Goal: Communication & Community: Answer question/provide support

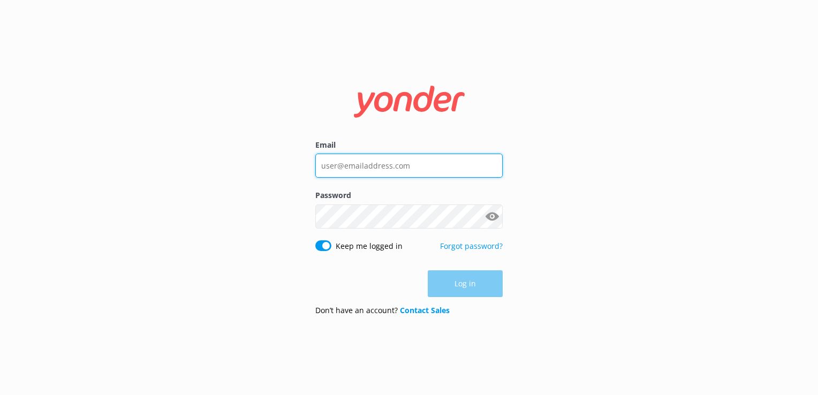
click at [392, 159] on input "Email" at bounding box center [408, 166] width 187 height 24
type input "social@ssc.com.fj"
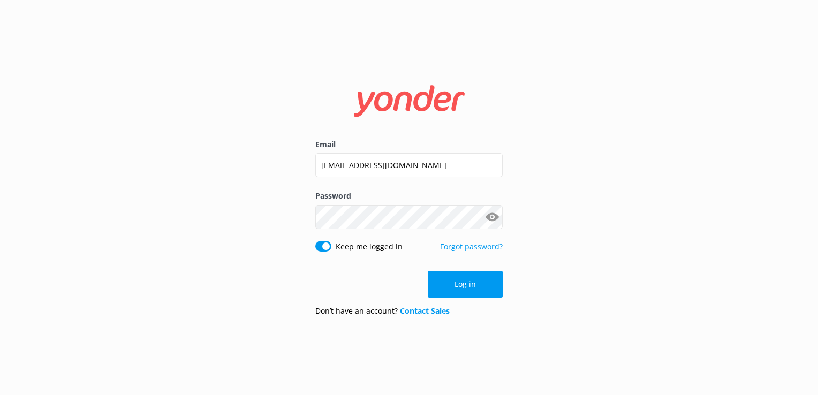
click at [373, 56] on div "Email social@ssc.com.fj Password Show password Keep me logged in Forgot passwor…" at bounding box center [409, 197] width 818 height 395
click at [714, 186] on div "Email social@ssc.com.fj Password Show password Keep me logged in Forgot passwor…" at bounding box center [409, 197] width 818 height 395
click at [598, 218] on div "Email social@ssc.com.fj Password Show password Keep me logged in Forgot passwor…" at bounding box center [409, 197] width 818 height 395
click at [2, 218] on div "Email social@ssc.com.fj Password Show password Keep me logged in Forgot passwor…" at bounding box center [409, 197] width 818 height 395
click at [471, 285] on button "Log in" at bounding box center [465, 284] width 75 height 27
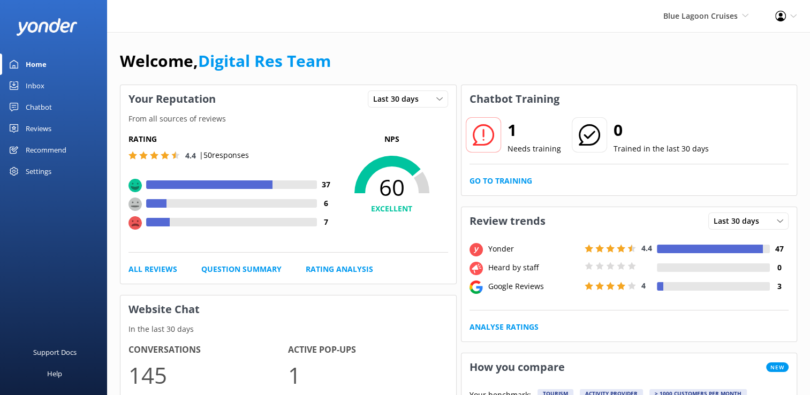
click at [40, 87] on div "Inbox" at bounding box center [35, 85] width 19 height 21
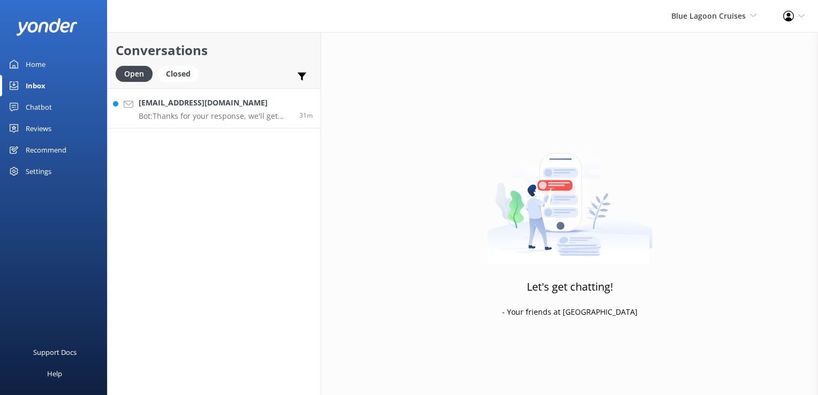
click at [236, 118] on p "Bot: Thanks for your response, we'll get back to you as soon as we can during o…" at bounding box center [215, 116] width 153 height 10
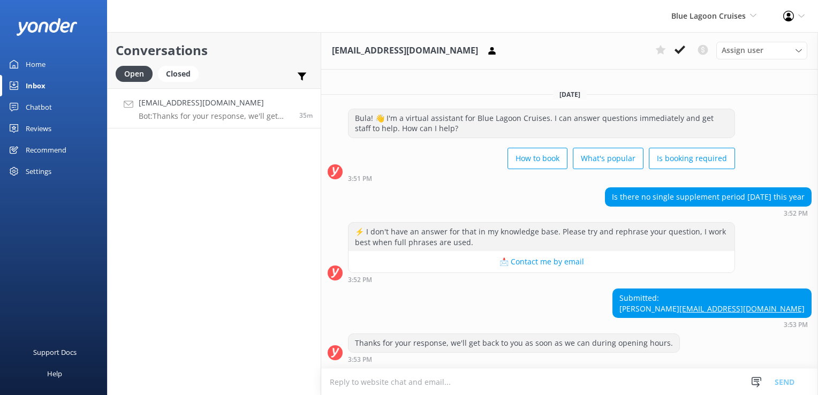
click at [417, 393] on textarea at bounding box center [569, 382] width 497 height 26
type textarea "v"
paste textarea "Please contact & liaise directly with our Blue Lagoon Cruises Reservations team…"
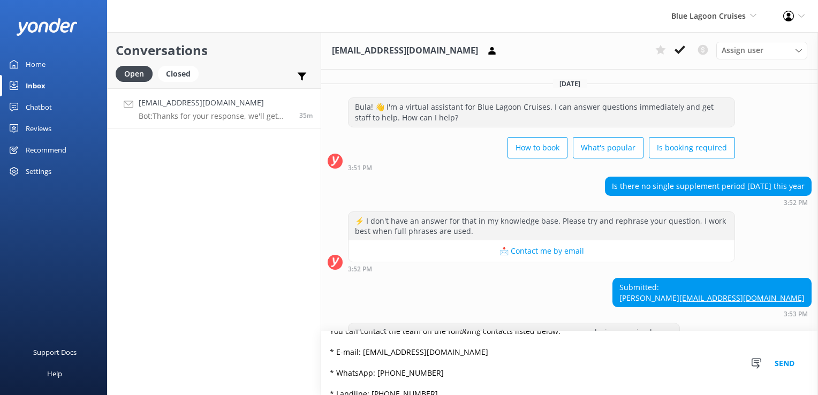
scroll to position [99, 0]
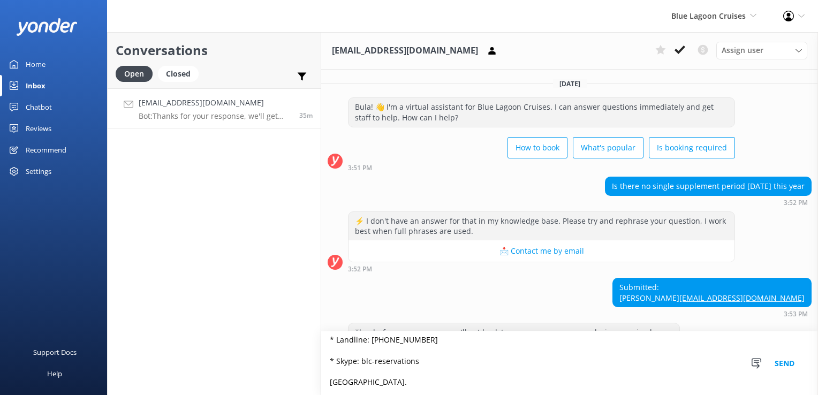
type textarea "Please contact & liaise directly with our Blue Lagoon Cruises Reservations team…"
click at [786, 368] on button "Send" at bounding box center [785, 363] width 40 height 64
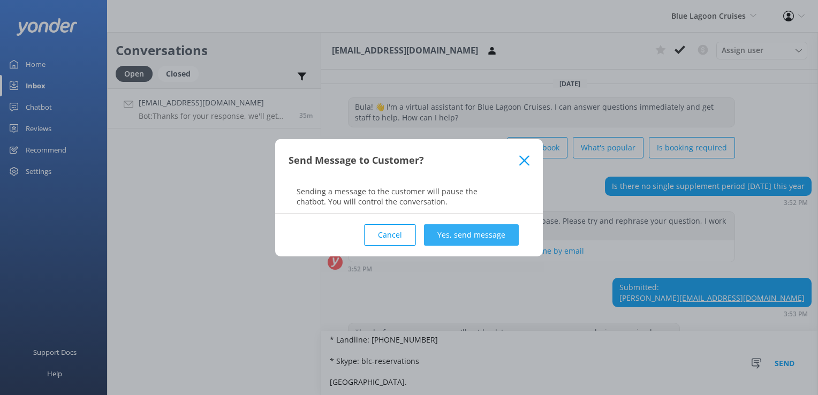
click at [486, 232] on button "Yes, send message" at bounding box center [471, 234] width 95 height 21
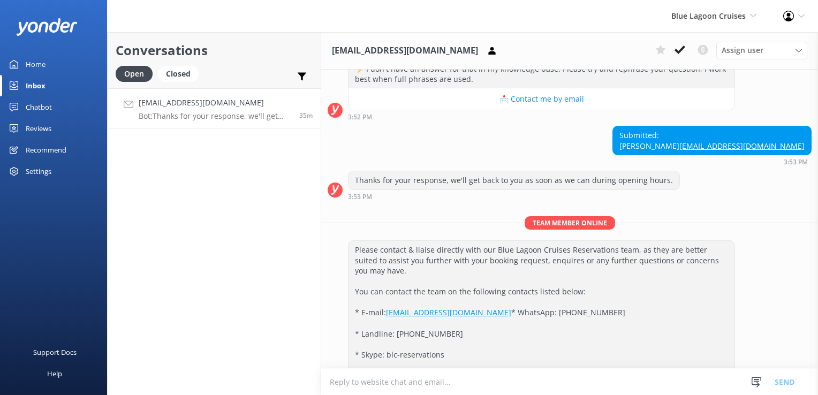
scroll to position [214, 0]
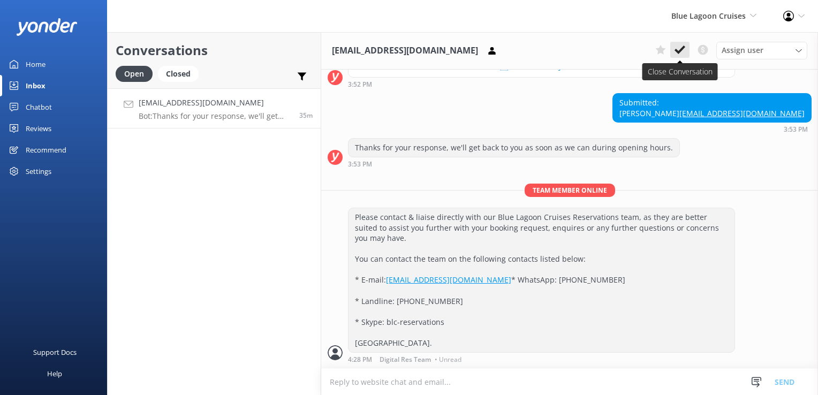
click at [683, 50] on use at bounding box center [680, 50] width 11 height 9
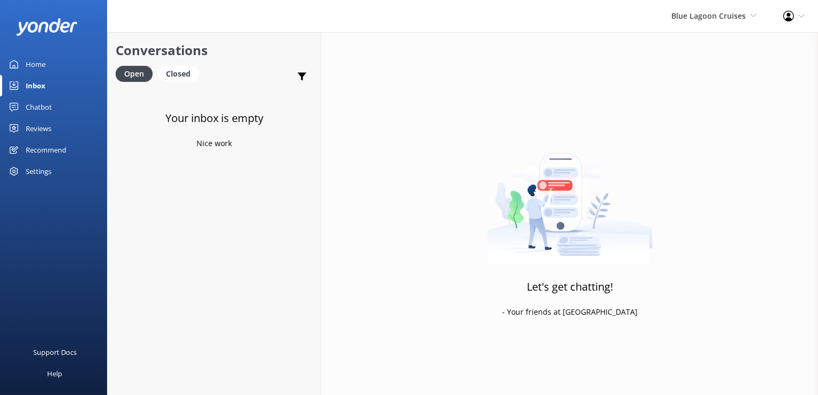
click at [37, 107] on div "Chatbot" at bounding box center [39, 106] width 26 height 21
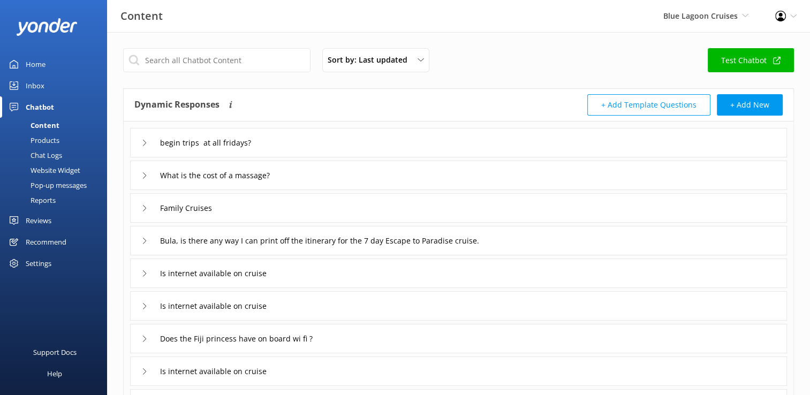
click at [51, 152] on div "Chat Logs" at bounding box center [34, 155] width 56 height 15
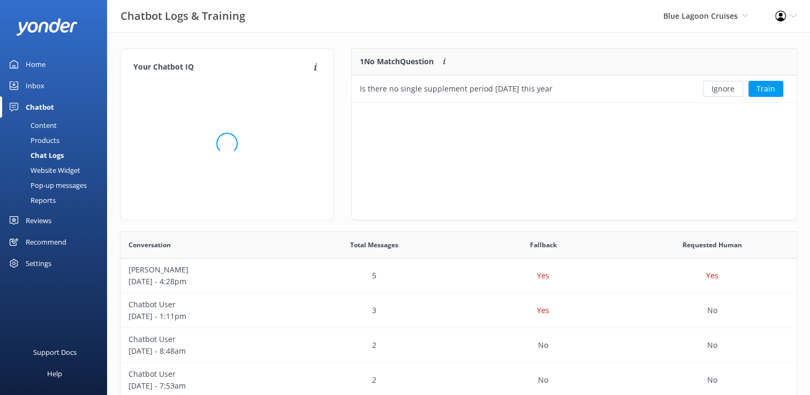
scroll to position [9, 9]
click at [724, 92] on button "Ignore" at bounding box center [723, 89] width 40 height 16
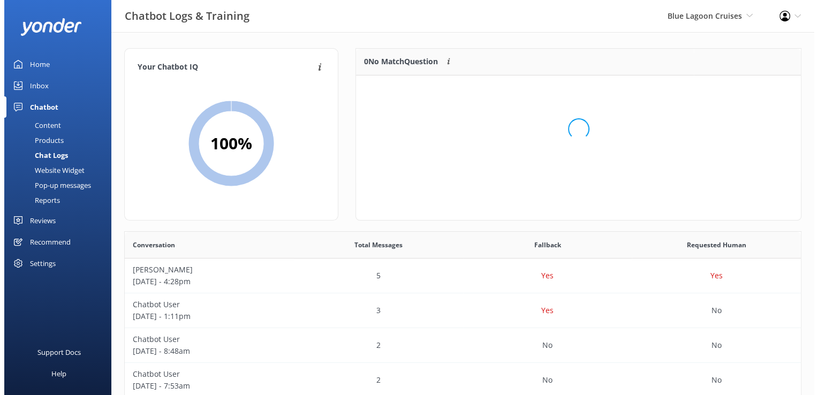
scroll to position [125, 436]
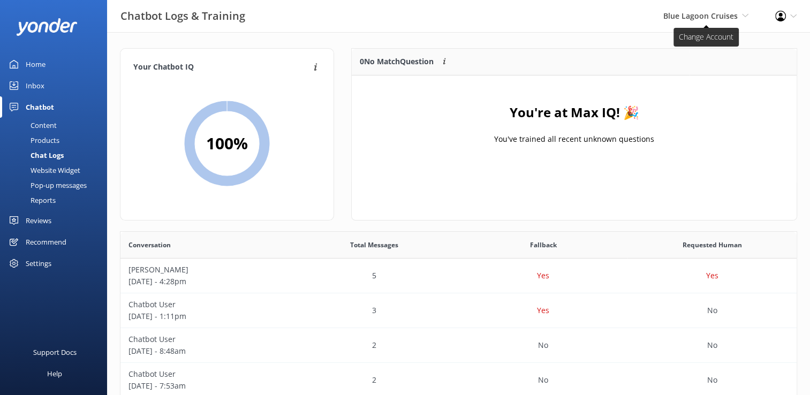
click at [739, 18] on span "Blue Lagoon Cruises South Sea Sailing South Sea Cruises Malamala Beach Club Awe…" at bounding box center [705, 16] width 85 height 12
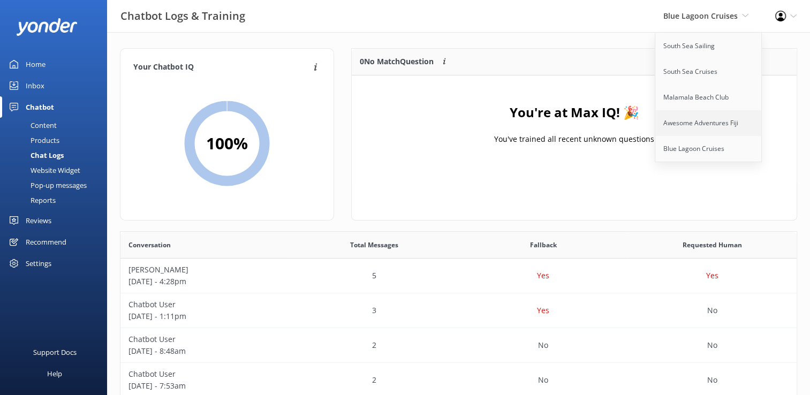
click at [691, 123] on link "Awesome Adventures Fiji" at bounding box center [708, 123] width 107 height 26
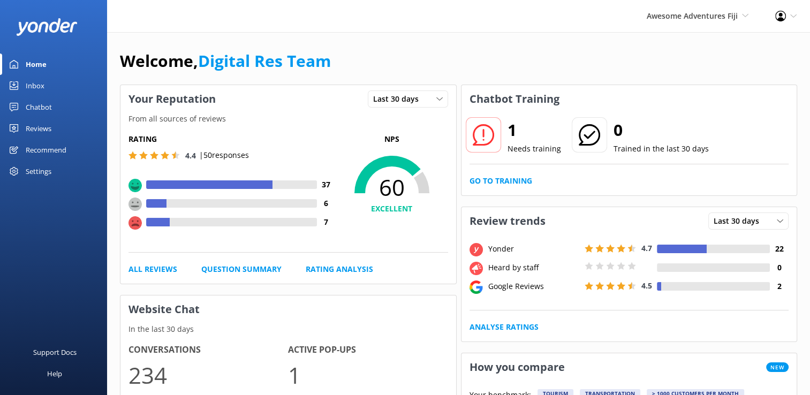
click at [41, 84] on div "Inbox" at bounding box center [35, 85] width 19 height 21
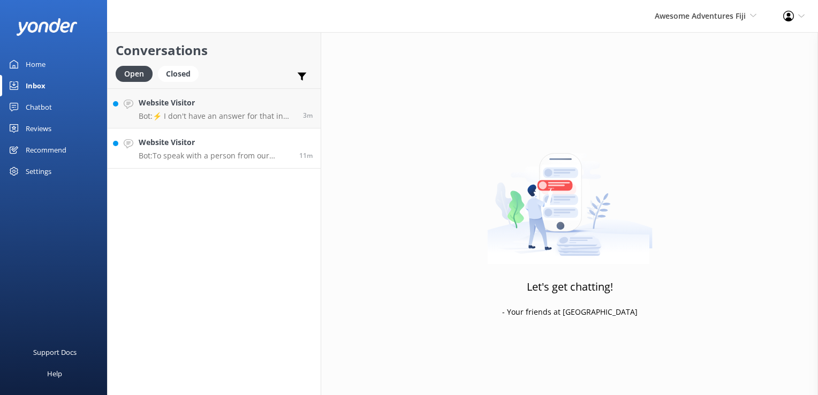
click at [269, 148] on h4 "Website Visitor" at bounding box center [215, 143] width 153 height 12
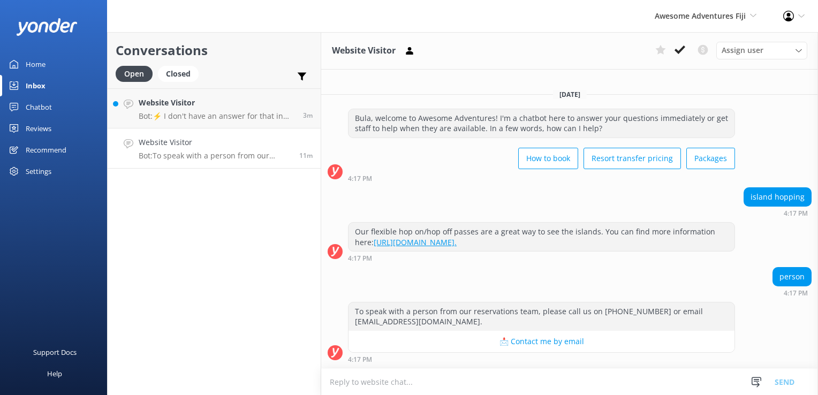
click at [469, 383] on textarea at bounding box center [569, 382] width 497 height 26
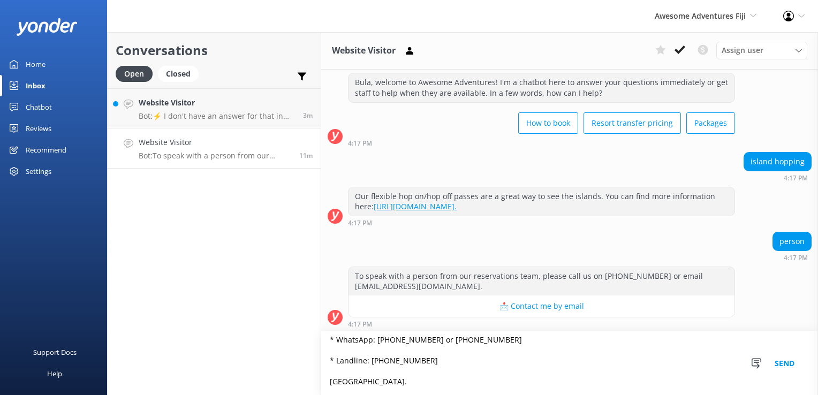
scroll to position [152, 0]
type textarea "Bula, Thanks so much for your patience. You can check out our Awesome Adventure…"
click at [790, 369] on button "Send" at bounding box center [785, 363] width 40 height 64
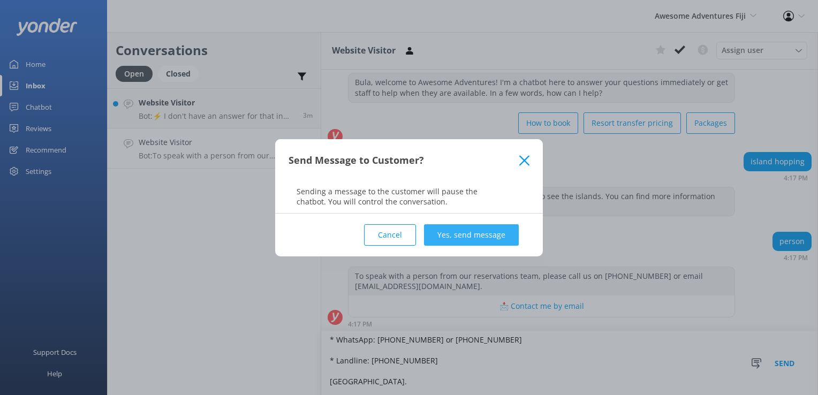
click at [447, 235] on button "Yes, send message" at bounding box center [471, 234] width 95 height 21
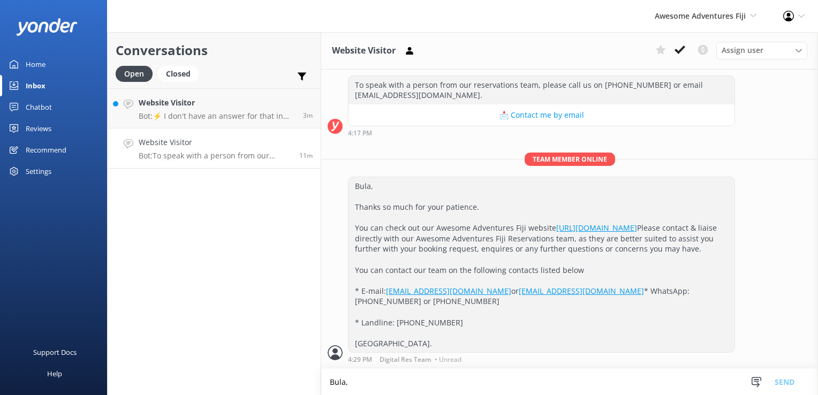
scroll to position [246, 0]
click at [683, 49] on use at bounding box center [680, 50] width 11 height 9
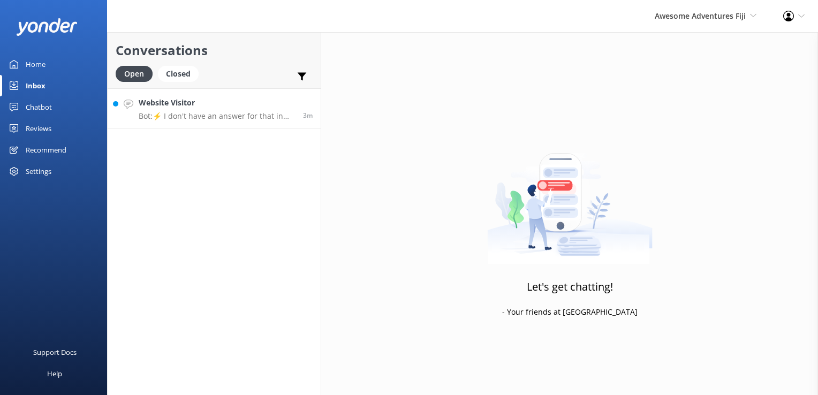
click at [251, 104] on h4 "Website Visitor" at bounding box center [217, 103] width 156 height 12
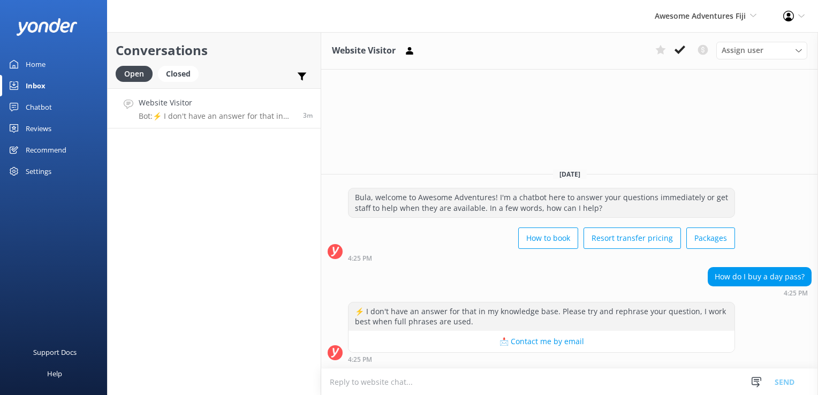
click at [357, 387] on textarea at bounding box center [569, 382] width 497 height 26
paste textarea "Bula, Thanks so much for your patience. You can check out our Awesome Adventure…"
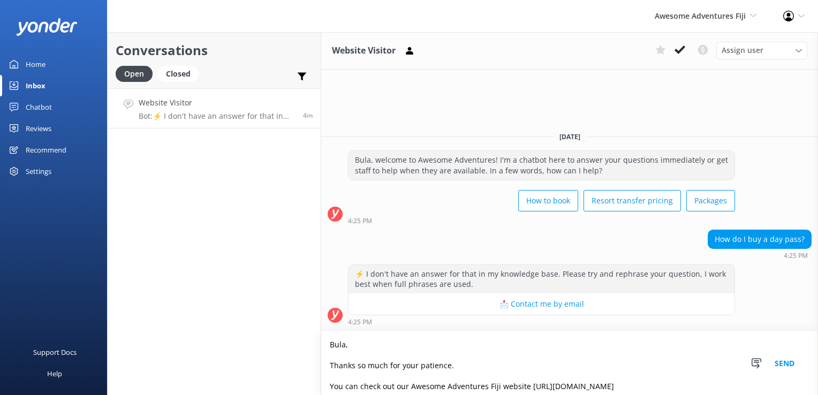
click at [330, 384] on textarea "Bula, Thanks so much for your patience. You can check out our Awesome Adventure…" at bounding box center [569, 363] width 497 height 64
click at [510, 386] on textarea "Bula, Thanks so much for your patience. For more information or to book online,…" at bounding box center [569, 363] width 497 height 64
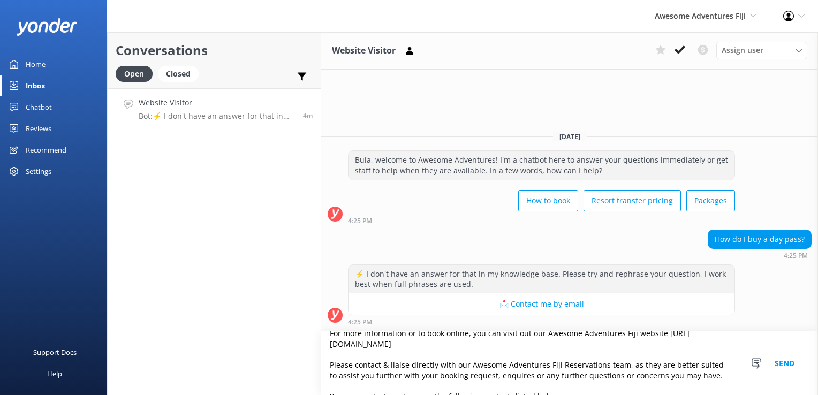
scroll to position [54, 0]
drag, startPoint x: 330, startPoint y: 364, endPoint x: 718, endPoint y: 372, distance: 387.2
click at [718, 372] on textarea "Bula, Thanks so much for your patience. For more information or to book online,…" at bounding box center [569, 363] width 497 height 64
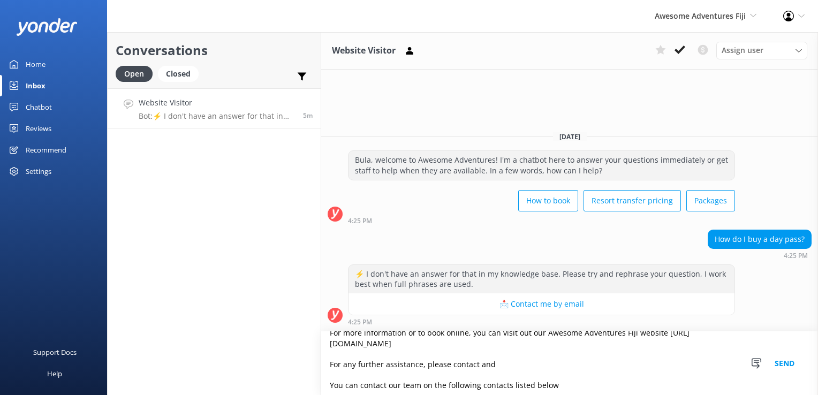
drag, startPoint x: 541, startPoint y: 339, endPoint x: 573, endPoint y: 339, distance: 31.6
click at [573, 339] on textarea "Bula, Thanks so much for your patience. For more information or to book online,…" at bounding box center [569, 363] width 497 height 64
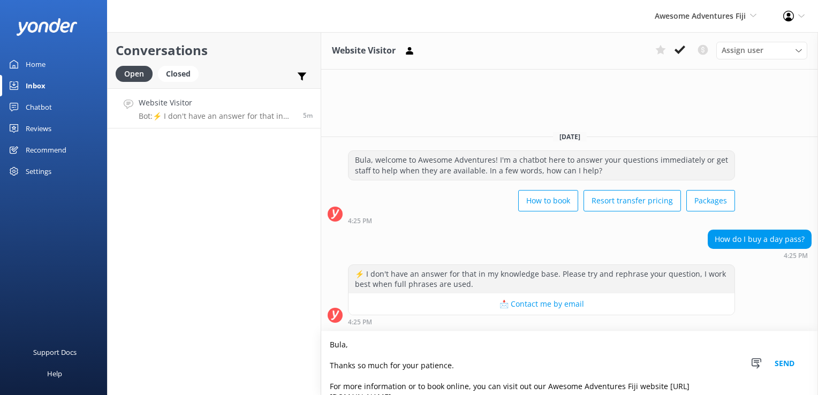
scroll to position [0, 0]
drag, startPoint x: 544, startPoint y: 334, endPoint x: 602, endPoint y: 369, distance: 68.0
click at [620, 352] on textarea "Bula, Thanks so much for your patience. For more information or to book online,…" at bounding box center [569, 363] width 497 height 64
click at [589, 380] on textarea "Bula, Thanks so much for your patience. For more information or to book online,…" at bounding box center [569, 363] width 497 height 64
click at [542, 372] on textarea "Bula, Thanks so much for your patience. For more information or to book online,…" at bounding box center [569, 363] width 497 height 64
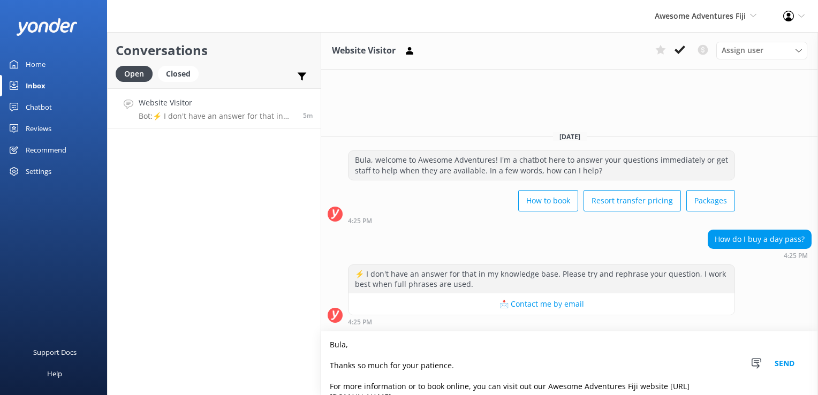
drag, startPoint x: 544, startPoint y: 387, endPoint x: 635, endPoint y: 384, distance: 90.6
click at [635, 384] on textarea "Bula, Thanks so much for your patience. For more information or to book online,…" at bounding box center [569, 363] width 497 height 64
click at [593, 373] on textarea "Bula, Thanks so much for your patience. For more information or to book online,…" at bounding box center [569, 363] width 497 height 64
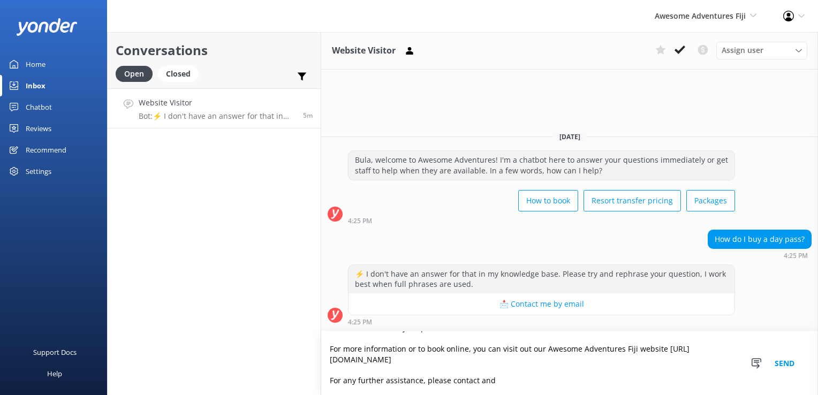
scroll to position [54, 0]
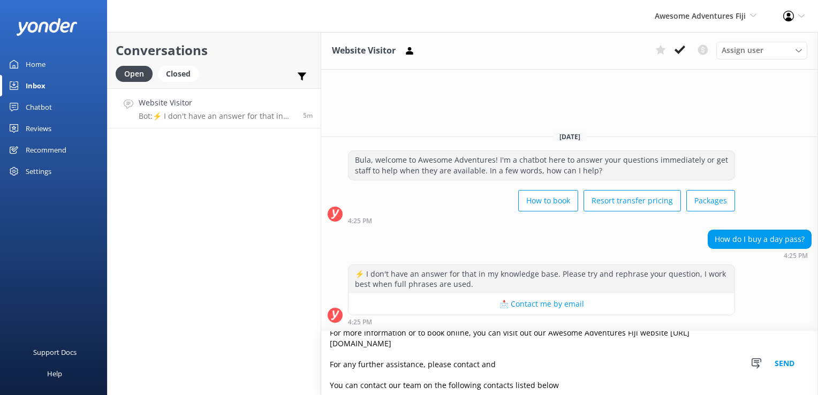
drag, startPoint x: 498, startPoint y: 365, endPoint x: 506, endPoint y: 366, distance: 7.6
click at [501, 365] on textarea "Bula, Thanks so much for your patience. For more information or to book online,…" at bounding box center [569, 363] width 497 height 64
paste textarea "Awesome Adventures Fiji"
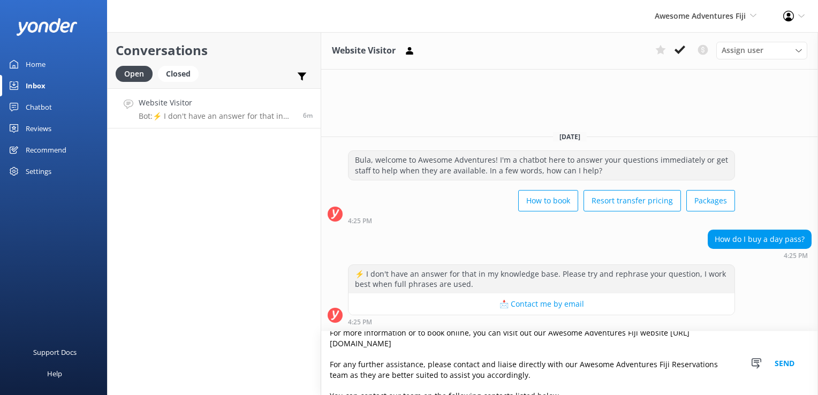
click at [733, 366] on textarea "Bula, Thanks so much for your patience. For more information or to book online,…" at bounding box center [569, 363] width 497 height 64
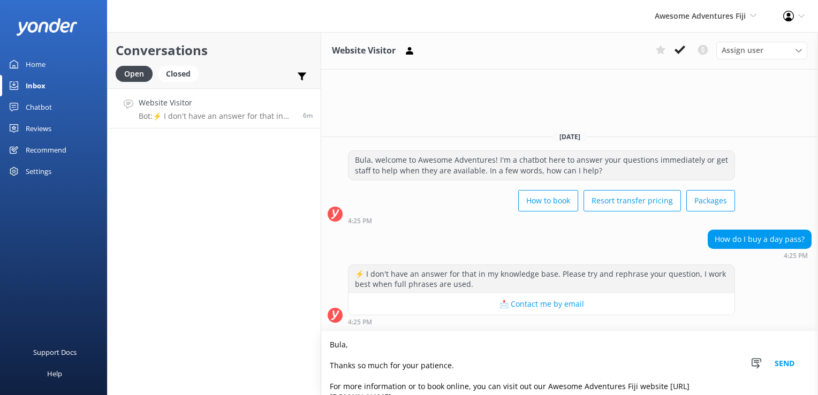
drag, startPoint x: 376, startPoint y: 380, endPoint x: 299, endPoint y: 312, distance: 102.8
click at [299, 312] on div "Conversations Open Closed Important Converted Assigned to me Unassigned Website…" at bounding box center [462, 213] width 711 height 363
click at [623, 365] on textarea "Bula, Thanks so much for your patience. For more information or to book online,…" at bounding box center [569, 363] width 497 height 64
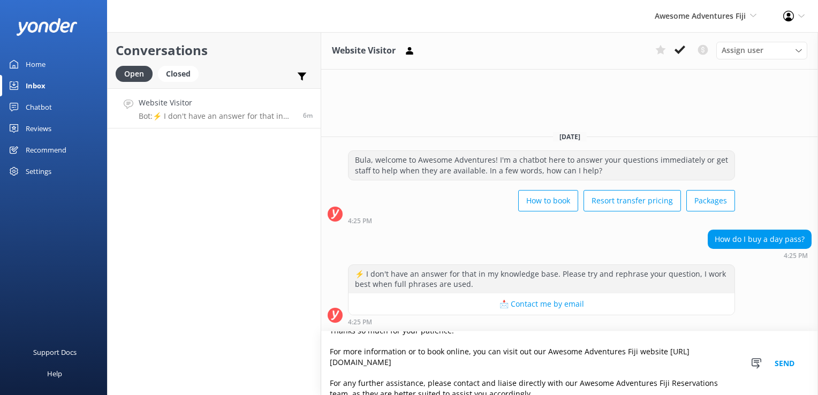
scroll to position [54, 0]
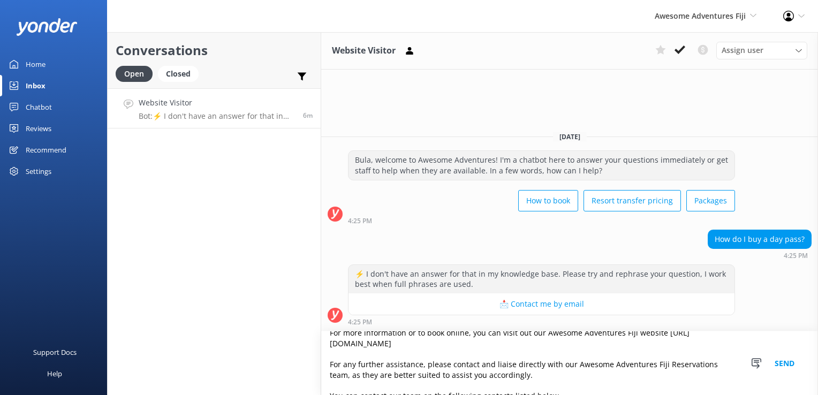
type textarea "Bula, Thanks so much for your patience. For more information or to book online,…"
click at [795, 369] on button "Send" at bounding box center [785, 363] width 40 height 64
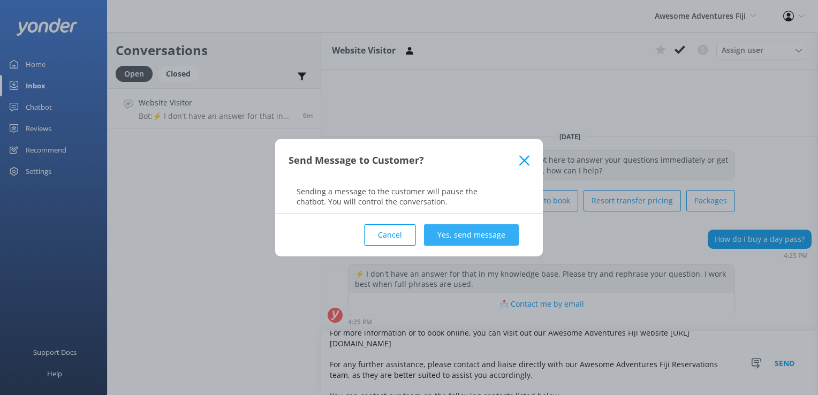
click at [461, 243] on button "Yes, send message" at bounding box center [471, 234] width 95 height 21
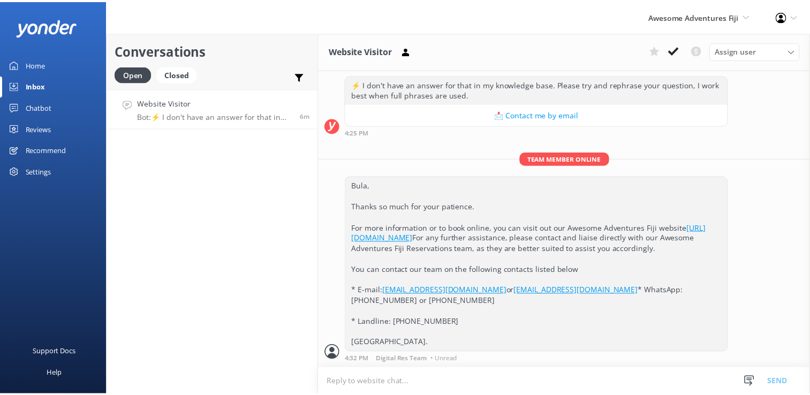
scroll to position [167, 0]
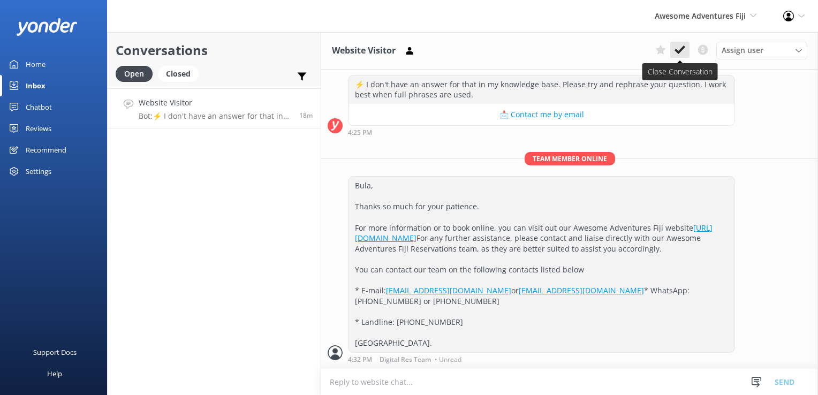
click at [683, 49] on use at bounding box center [680, 50] width 11 height 9
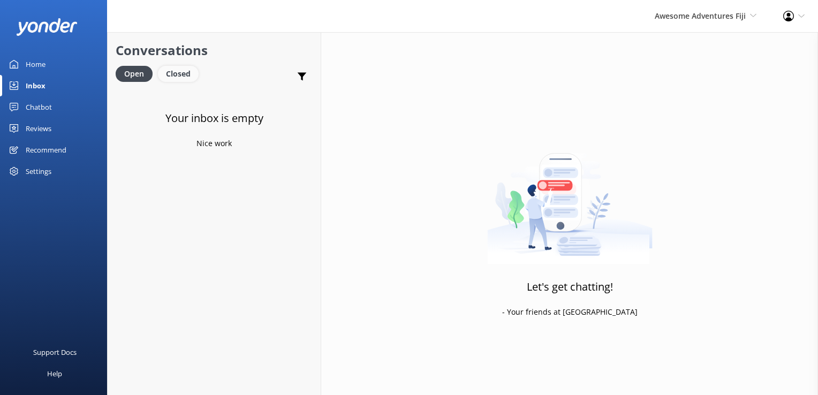
click at [183, 78] on div "Closed" at bounding box center [178, 74] width 41 height 16
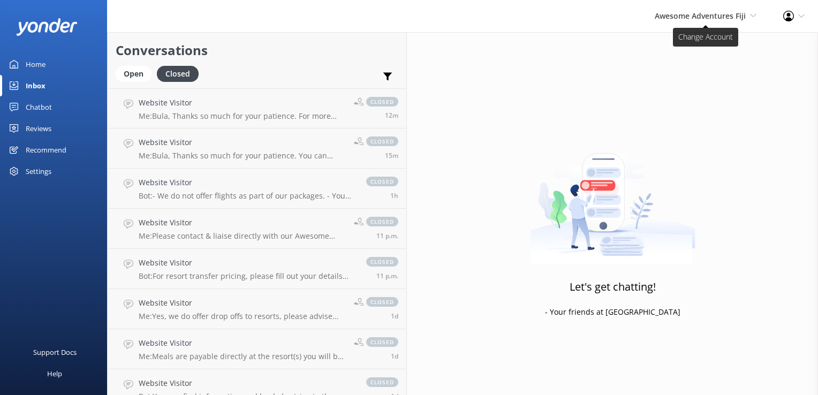
click at [727, 18] on span "Awesome Adventures Fiji" at bounding box center [700, 16] width 91 height 10
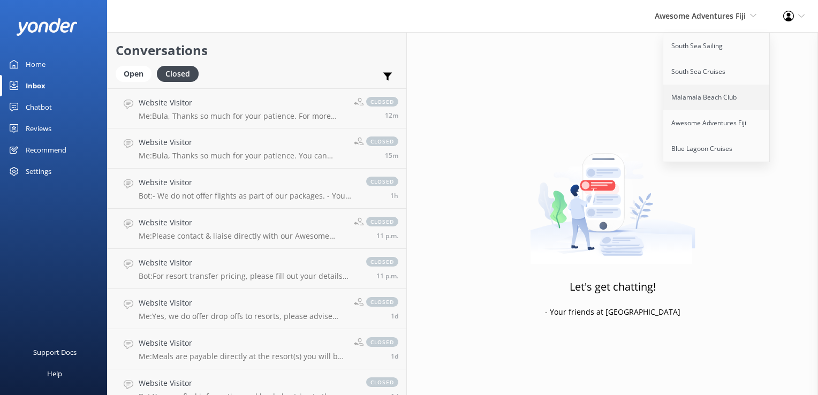
click at [688, 102] on link "Malamala Beach Club" at bounding box center [716, 98] width 107 height 26
